Goal: Transaction & Acquisition: Purchase product/service

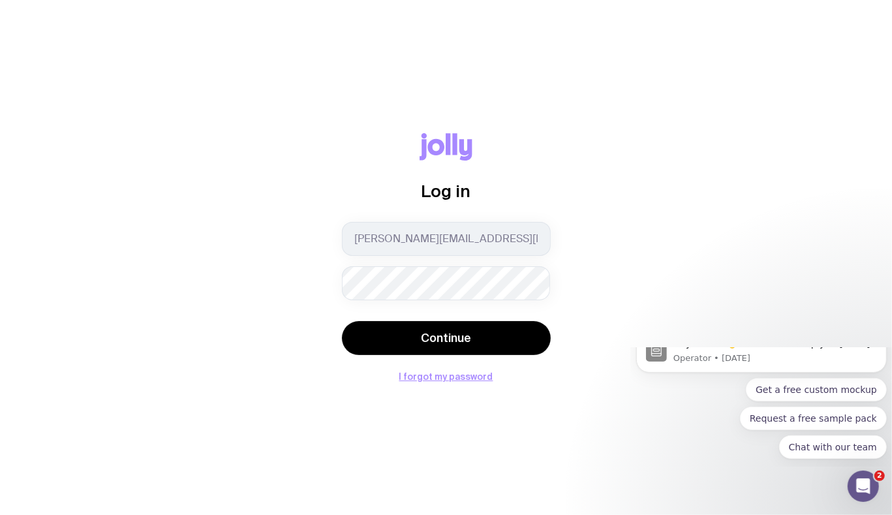
click at [0, 514] on com-1password-button at bounding box center [0, 515] width 0 height 0
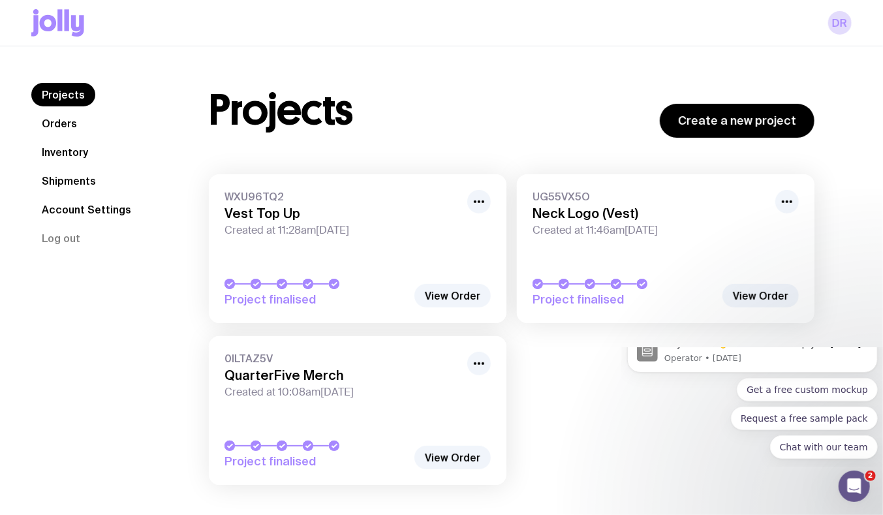
click at [67, 17] on icon at bounding box center [67, 20] width 5 height 22
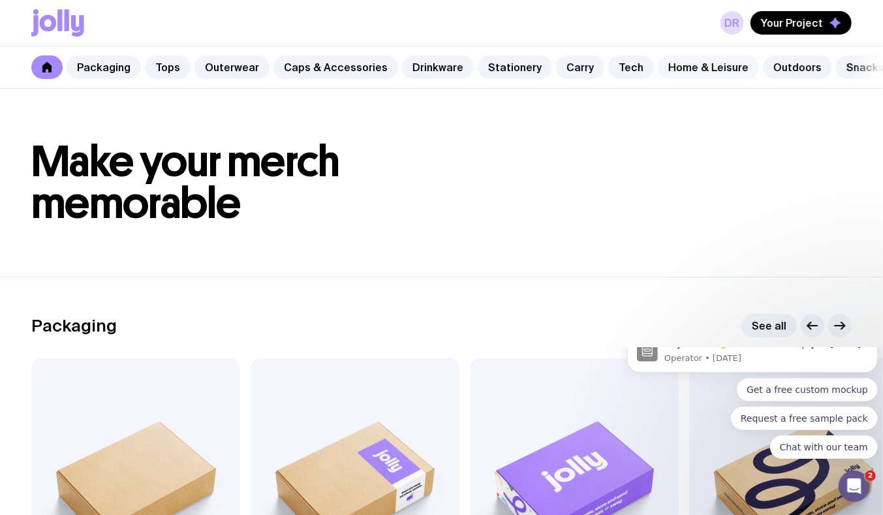
scroll to position [0, 15]
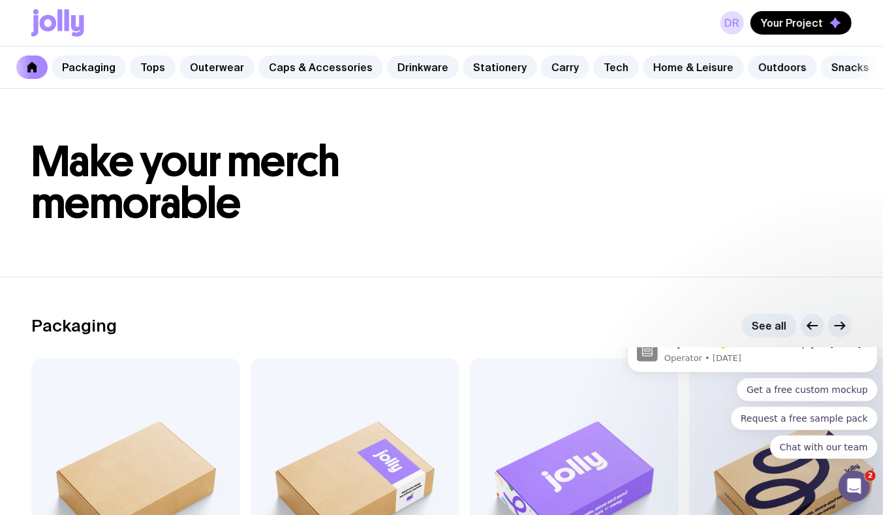
click at [821, 65] on link "Snacks" at bounding box center [850, 67] width 59 height 24
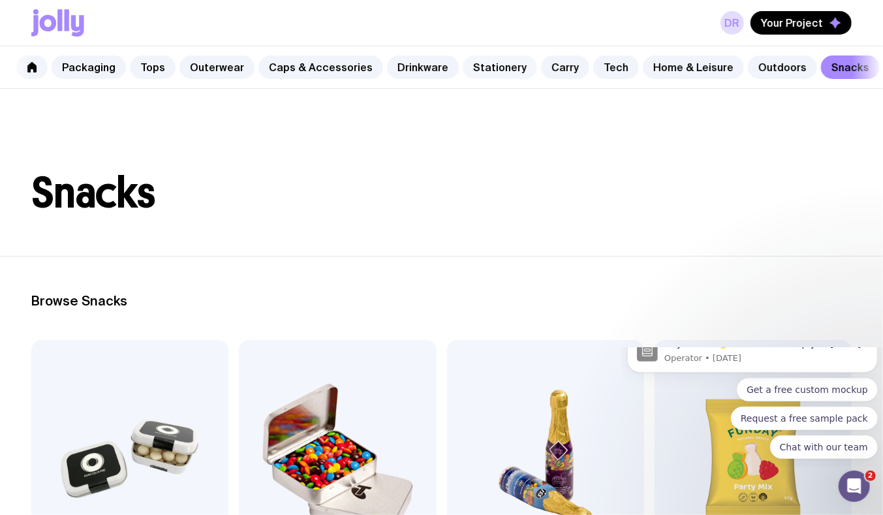
click at [465, 63] on link "Stationery" at bounding box center [500, 67] width 74 height 24
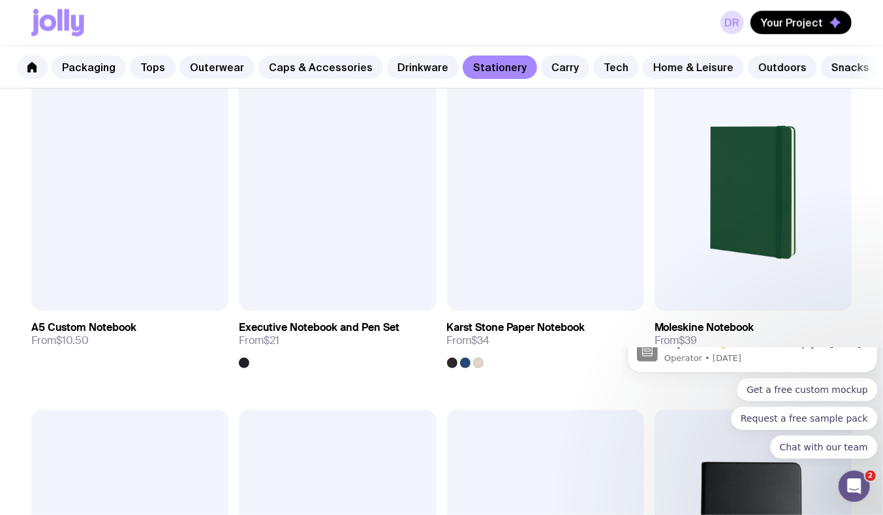
scroll to position [1296, 0]
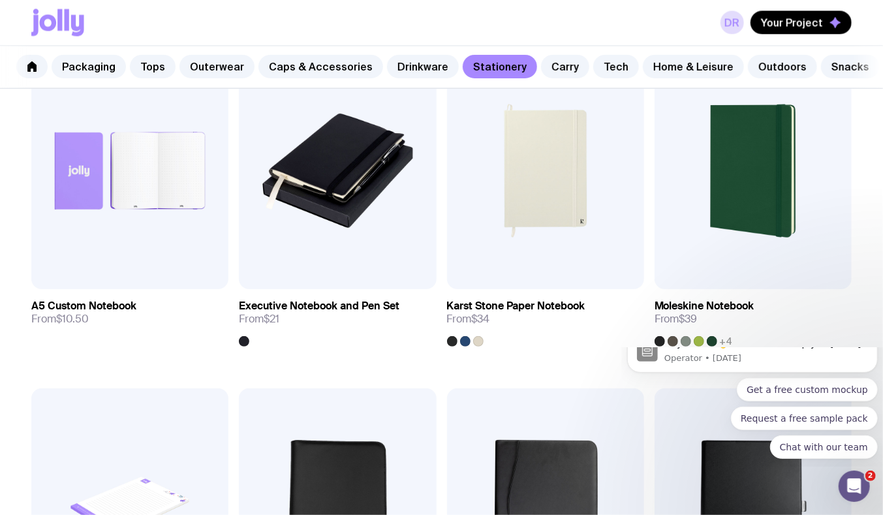
click at [9, 184] on div "Add to wishlist View Ballpoint Pen From $1 +21 Add to wishlist View Aluminium P…" at bounding box center [441, 77] width 883 height 2066
